Goal: Transaction & Acquisition: Subscribe to service/newsletter

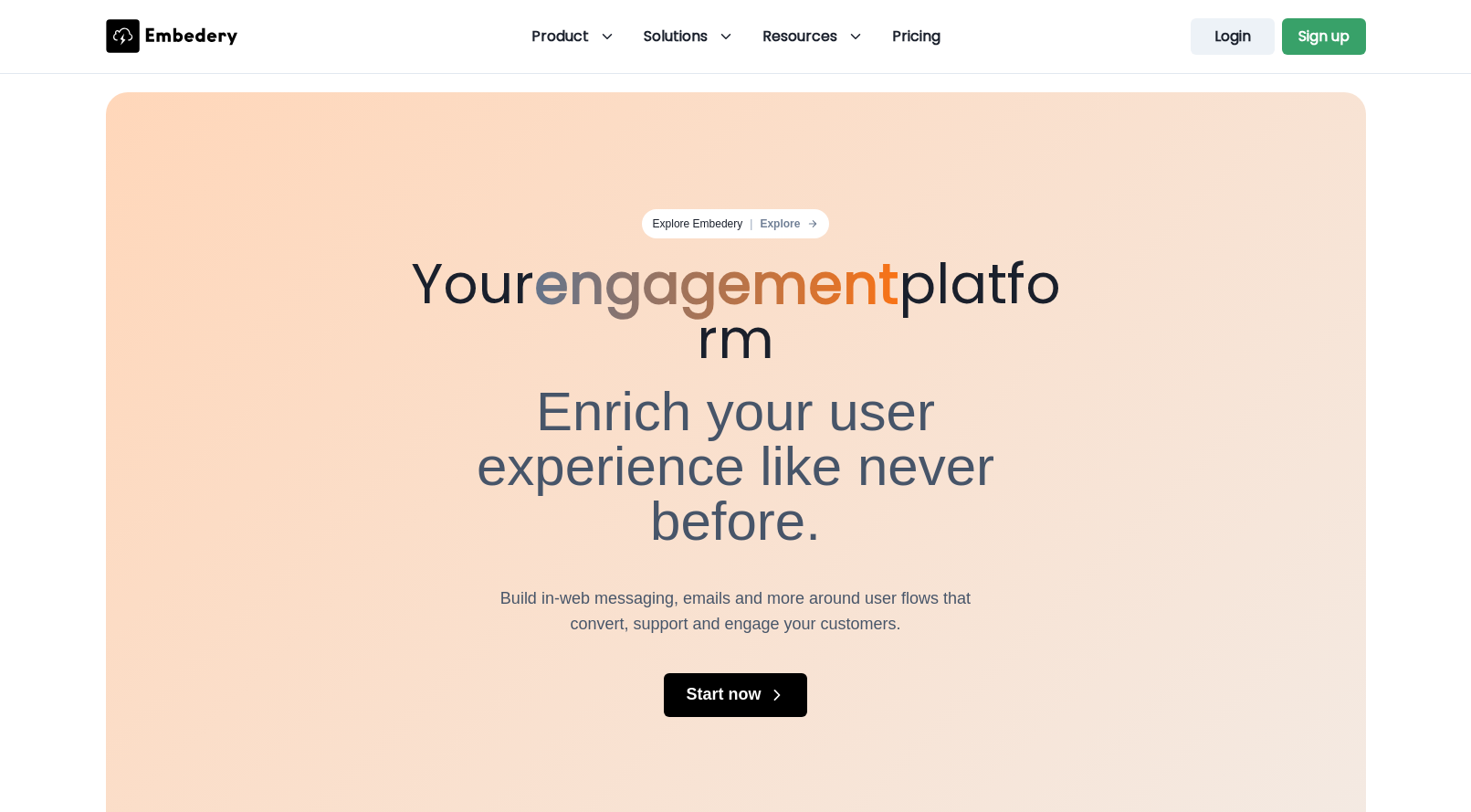
click at [1217, 34] on button "Login" at bounding box center [1233, 36] width 84 height 37
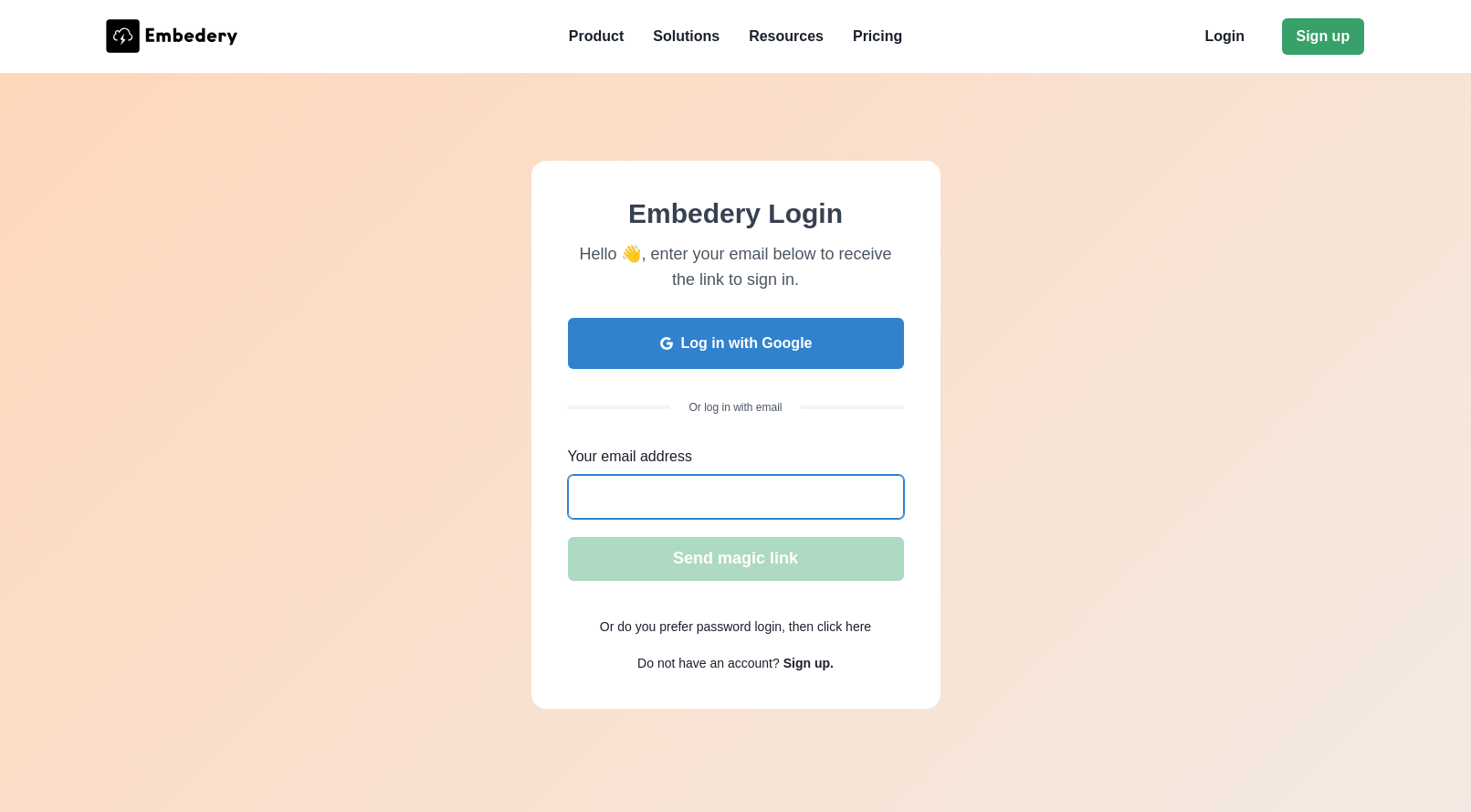
click at [690, 489] on input "Your email address" at bounding box center [736, 497] width 336 height 44
type input "[EMAIL_ADDRESS][DOMAIN_NAME]"
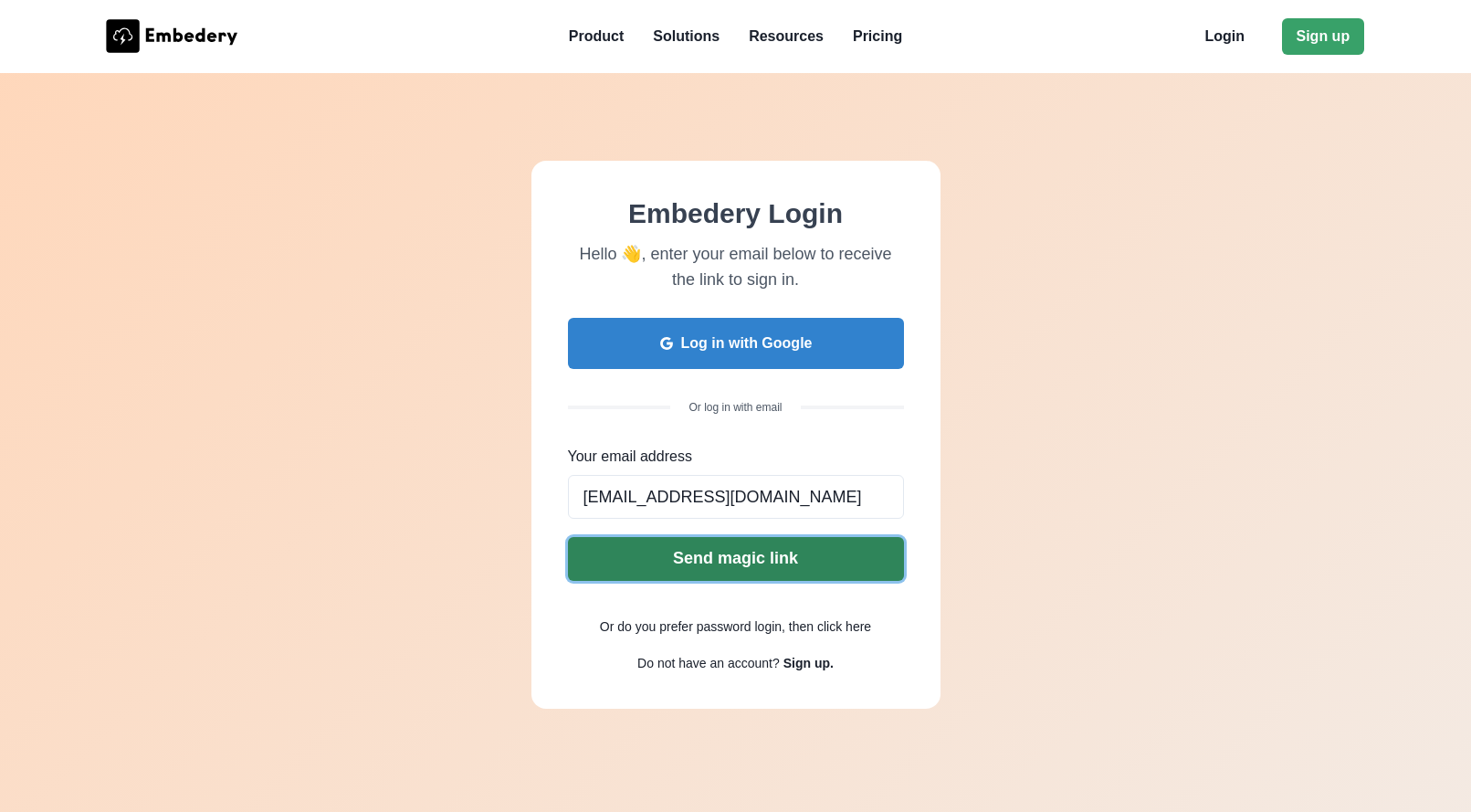
click at [692, 567] on button "Send magic link" at bounding box center [736, 559] width 336 height 44
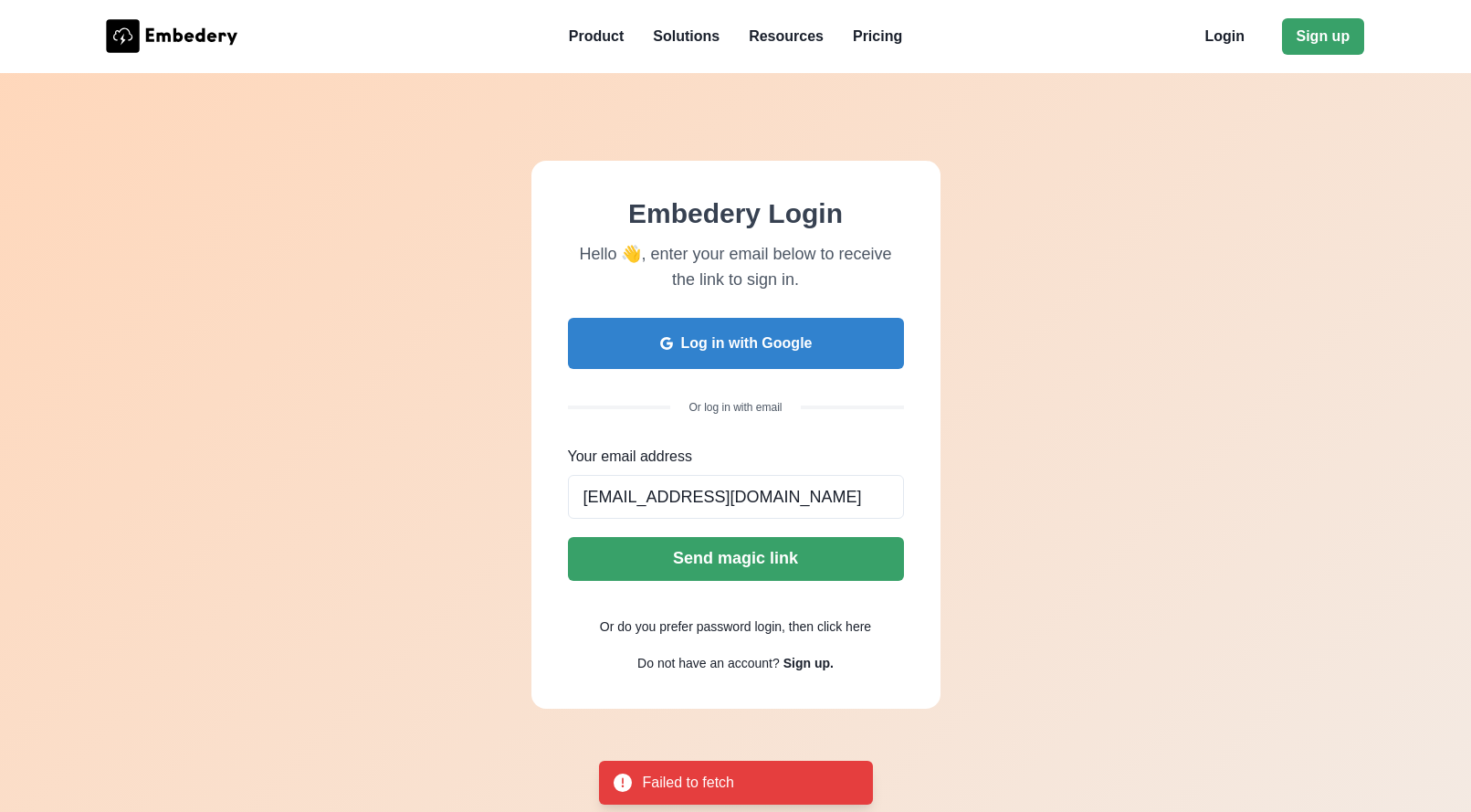
click at [177, 38] on icon at bounding box center [172, 36] width 132 height 34
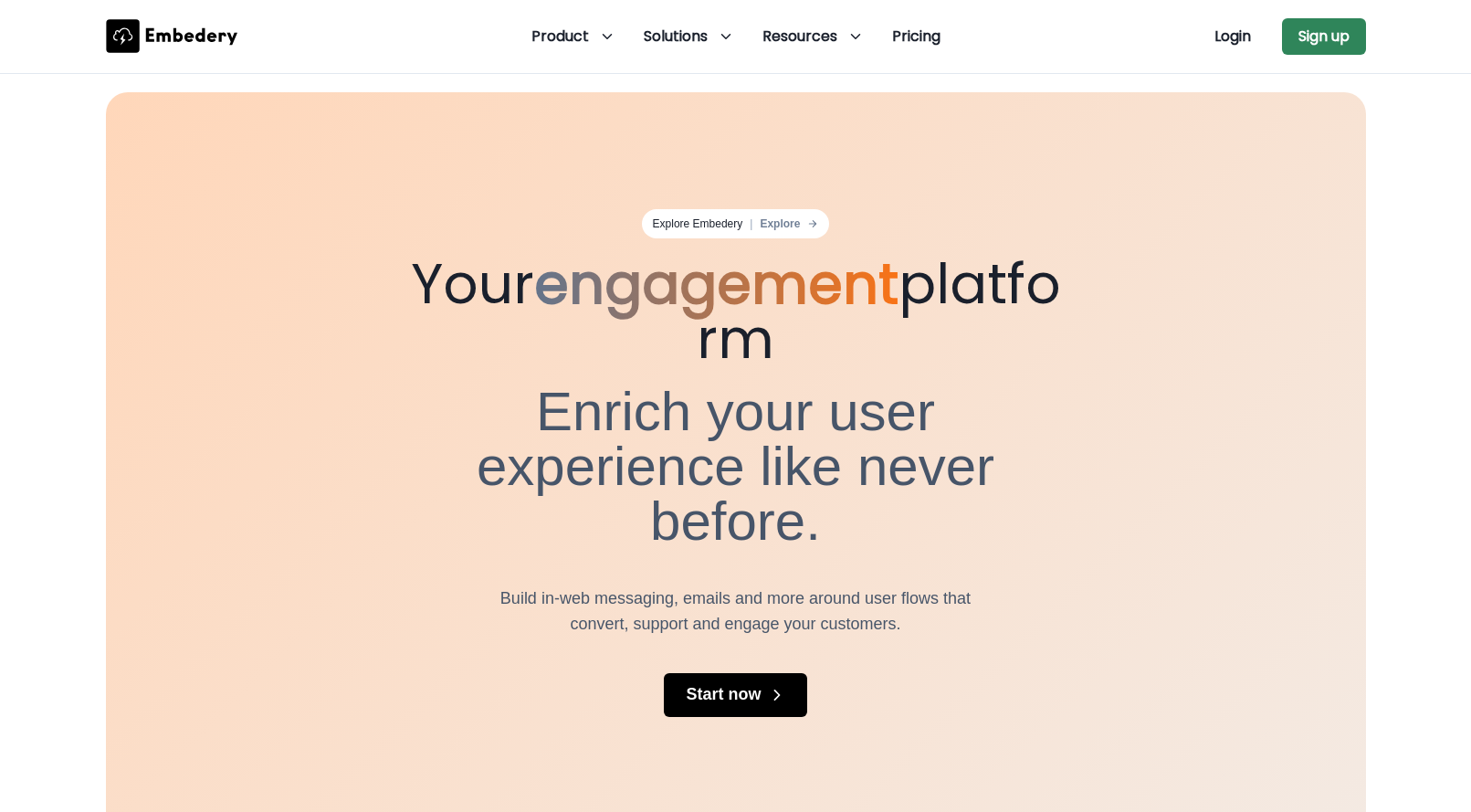
click at [1322, 38] on button "Sign up" at bounding box center [1324, 36] width 84 height 37
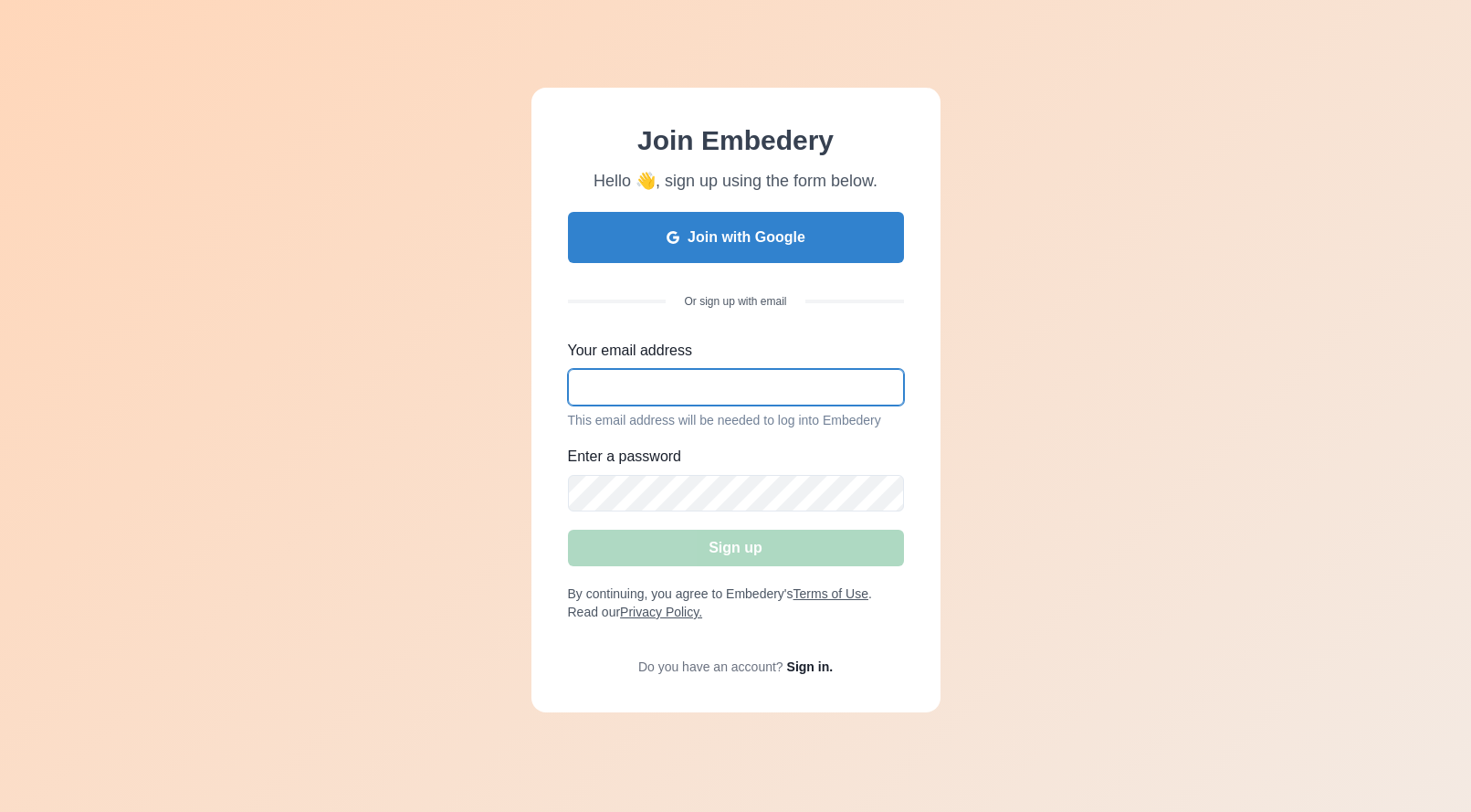
click at [737, 380] on input "Your email address" at bounding box center [736, 387] width 336 height 37
type input "[EMAIL_ADDRESS][DOMAIN_NAME]"
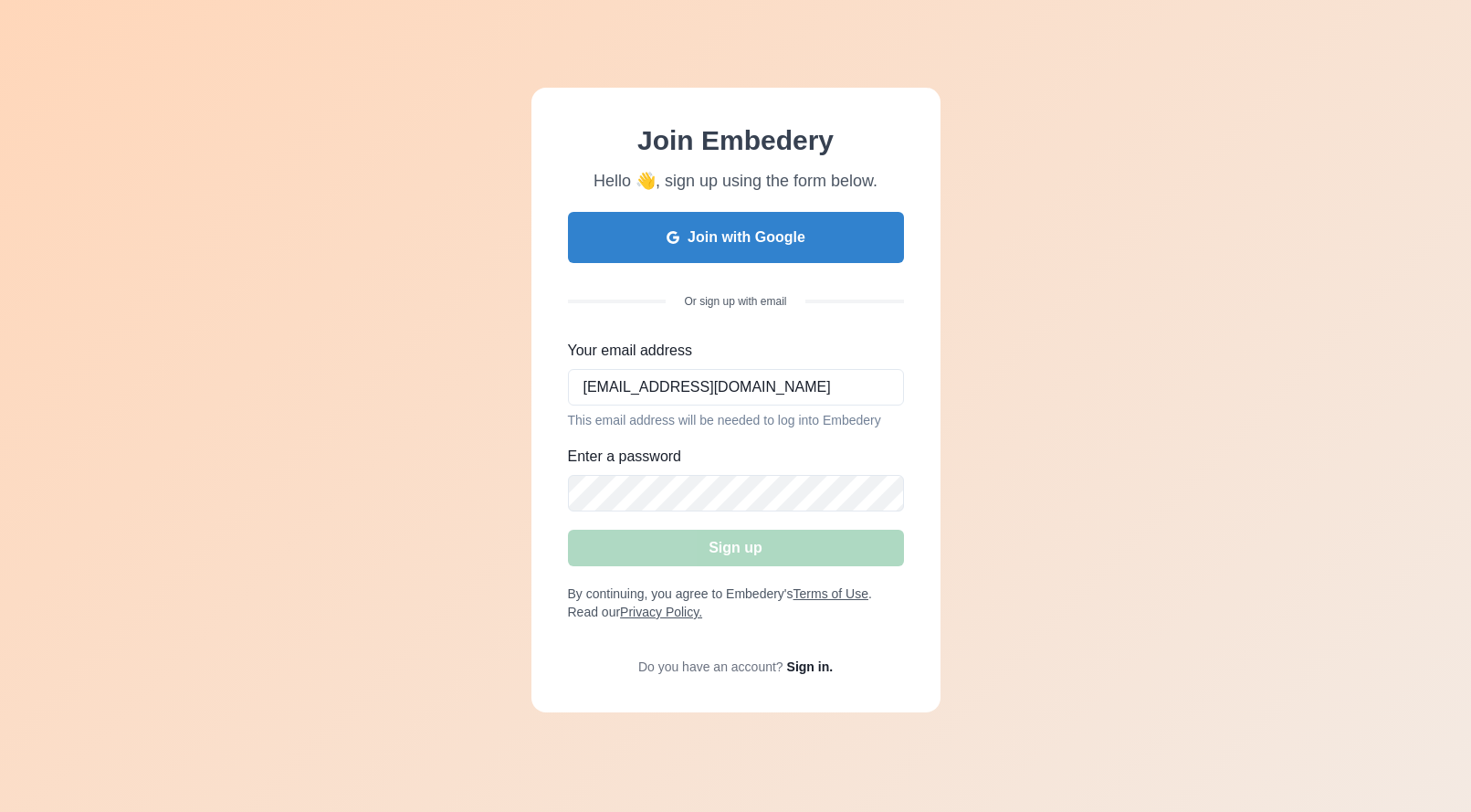
click at [716, 516] on div "Sign up" at bounding box center [736, 538] width 336 height 55
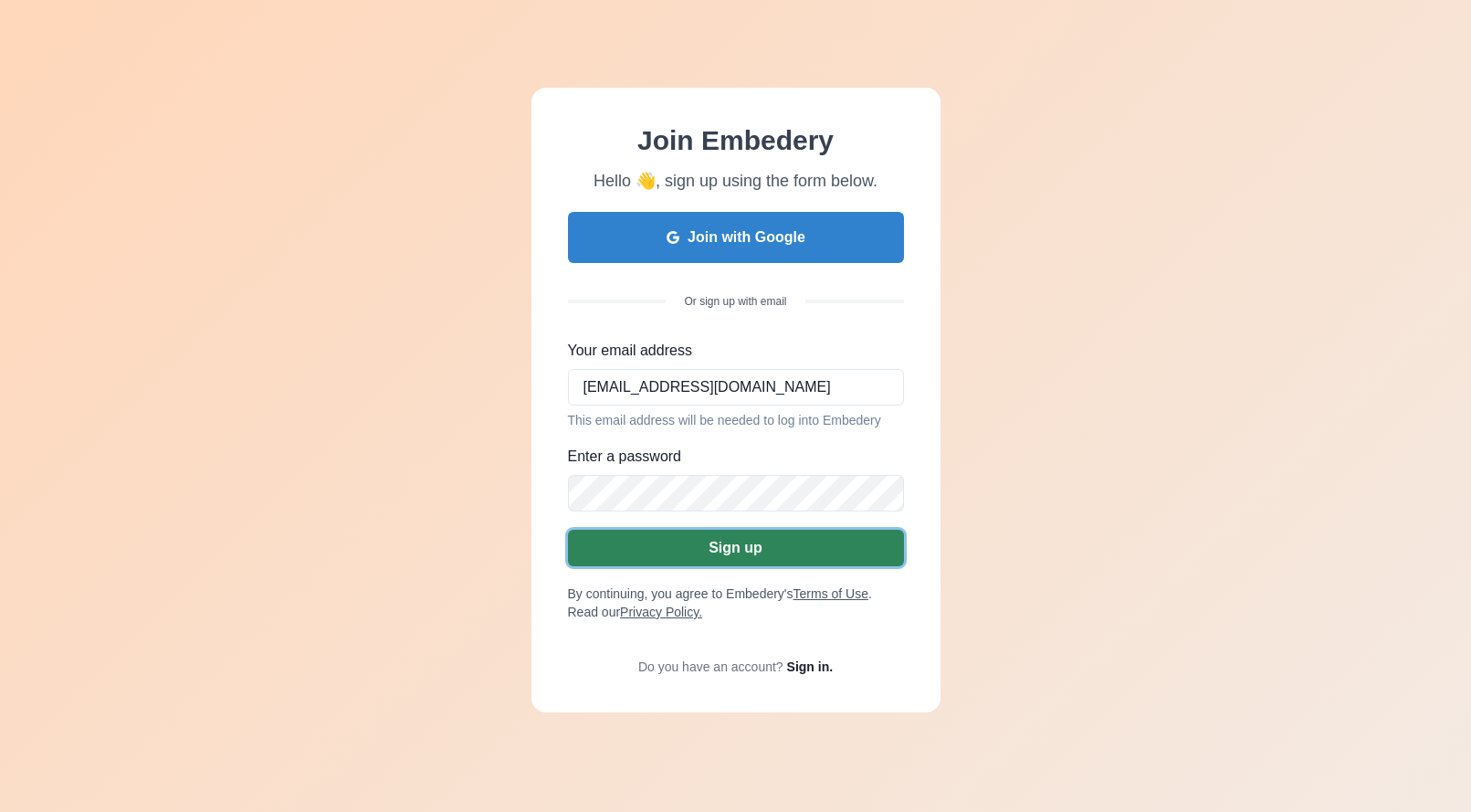
click at [718, 554] on button "Sign up" at bounding box center [736, 548] width 336 height 37
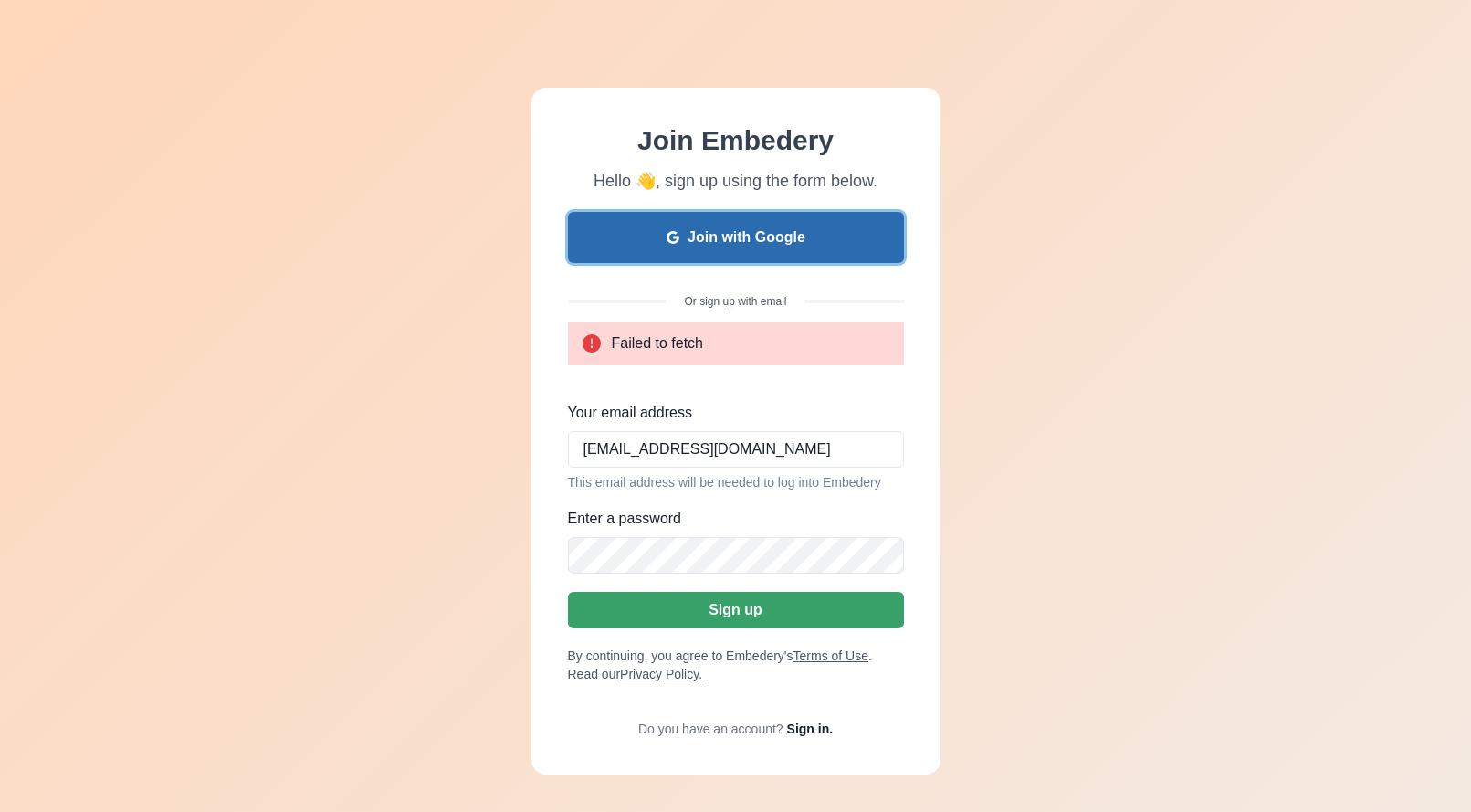
click at [753, 236] on button "Join with Google" at bounding box center [736, 237] width 336 height 51
